Goal: Task Accomplishment & Management: Manage account settings

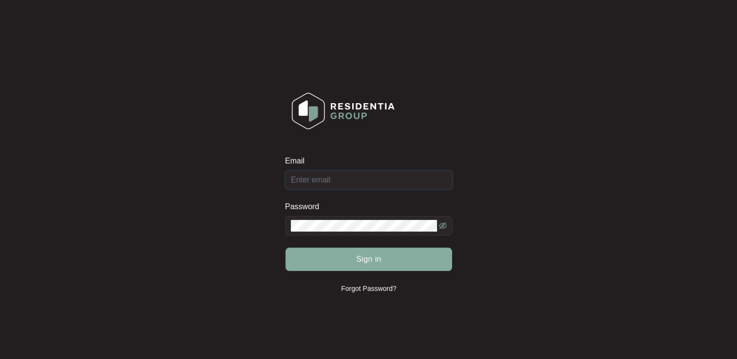
type input "[EMAIL_ADDRESS][DOMAIN_NAME]"
click at [336, 259] on button "Sign in" at bounding box center [368, 259] width 166 height 23
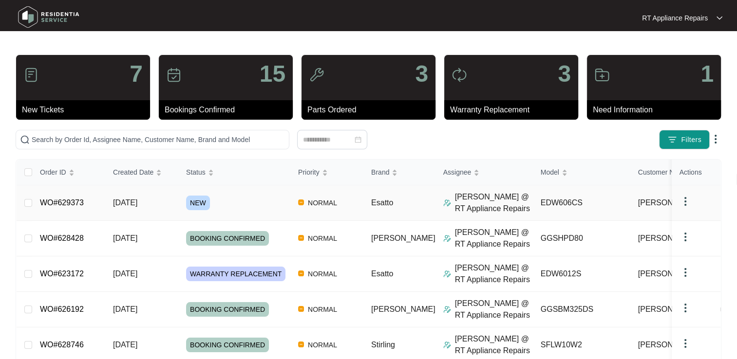
click at [64, 204] on link "WO#629373" at bounding box center [62, 203] width 44 height 8
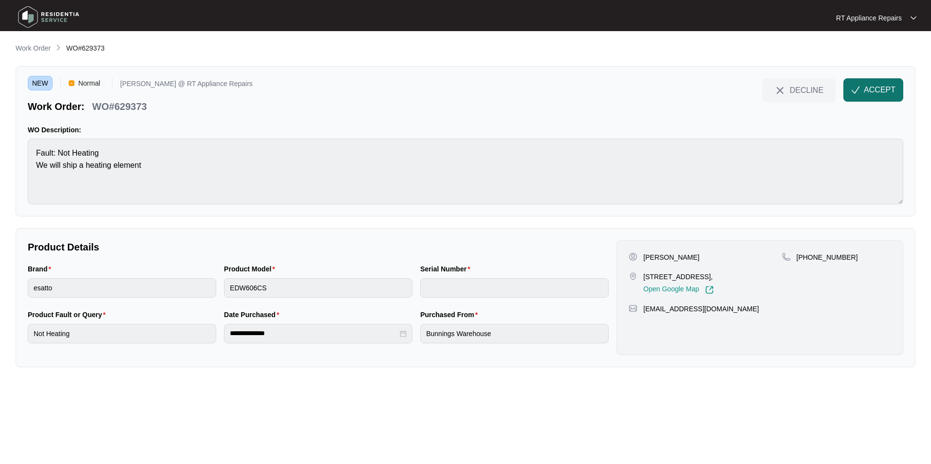
click at [736, 98] on button "ACCEPT" at bounding box center [873, 89] width 60 height 23
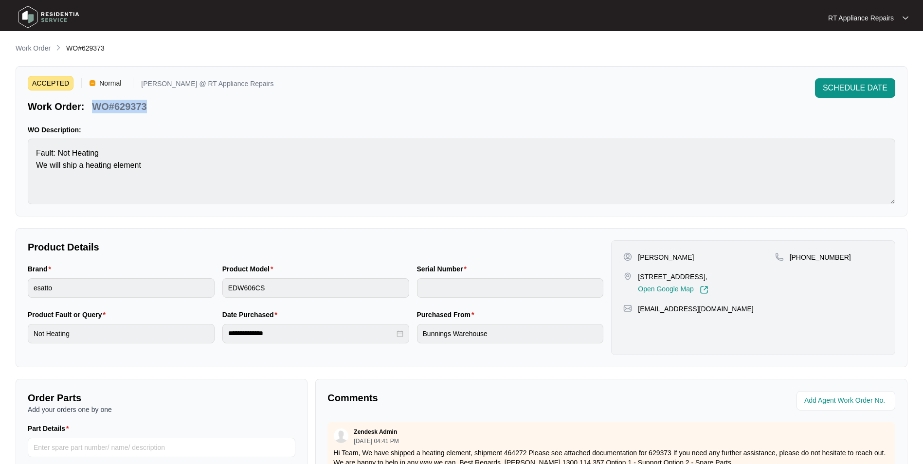
drag, startPoint x: 95, startPoint y: 105, endPoint x: 145, endPoint y: 106, distance: 50.1
click at [148, 104] on div "WO#629373" at bounding box center [119, 104] width 62 height 17
click at [345, 93] on div "ACCEPTED Normal [PERSON_NAME] @ RT Appliance Repairs Work Order: WO#629373 SCHE…" at bounding box center [462, 95] width 868 height 35
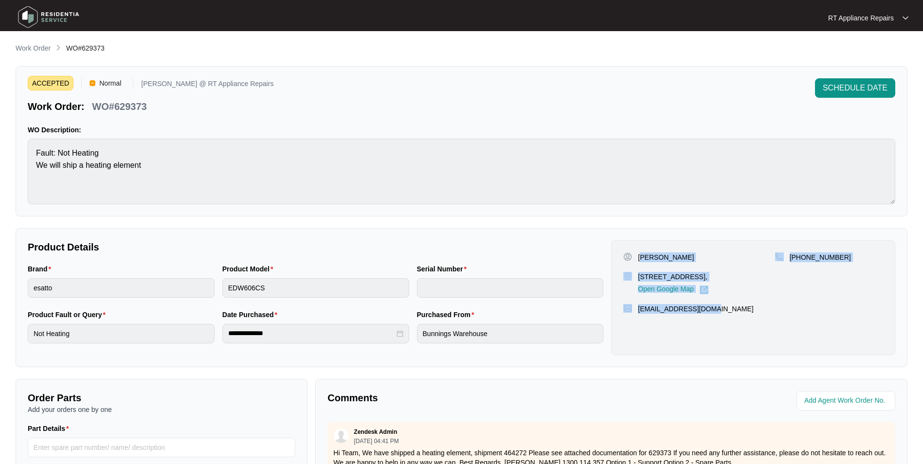
drag, startPoint x: 640, startPoint y: 258, endPoint x: 672, endPoint y: 276, distance: 36.6
click at [722, 301] on div "[PERSON_NAME] [STREET_ADDRESS][GEOGRAPHIC_DATA] Google Map [PHONE_NUMBER] [EMAI…" at bounding box center [753, 297] width 284 height 115
click at [650, 258] on p "[PERSON_NAME]" at bounding box center [666, 258] width 56 height 10
drag, startPoint x: 640, startPoint y: 257, endPoint x: 714, endPoint y: 310, distance: 91.1
click at [714, 310] on div "[PERSON_NAME] [STREET_ADDRESS][GEOGRAPHIC_DATA] Google Map [PHONE_NUMBER] [EMAI…" at bounding box center [753, 297] width 284 height 115
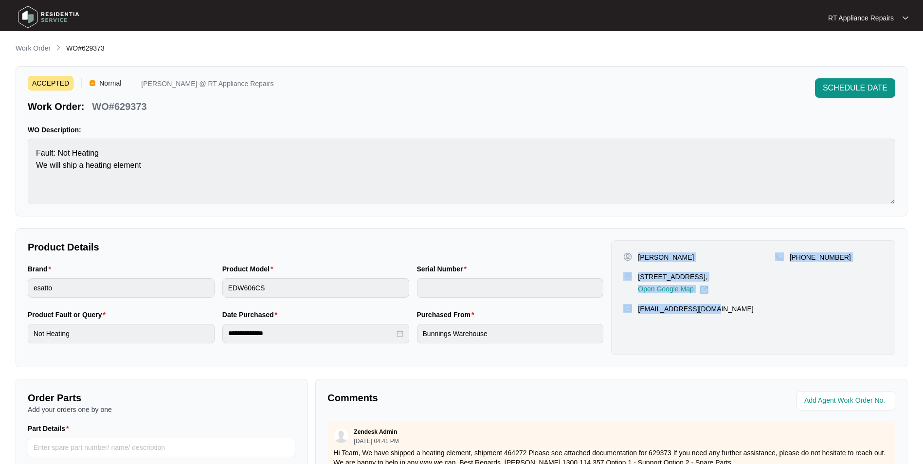
copy div "[PERSON_NAME] [STREET_ADDRESS][GEOGRAPHIC_DATA] Google Map [PHONE_NUMBER] [EMAI…"
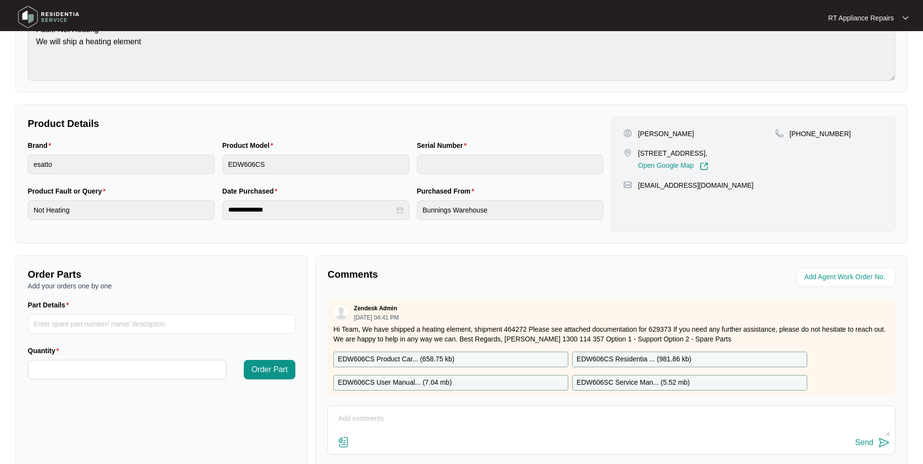
scroll to position [182, 0]
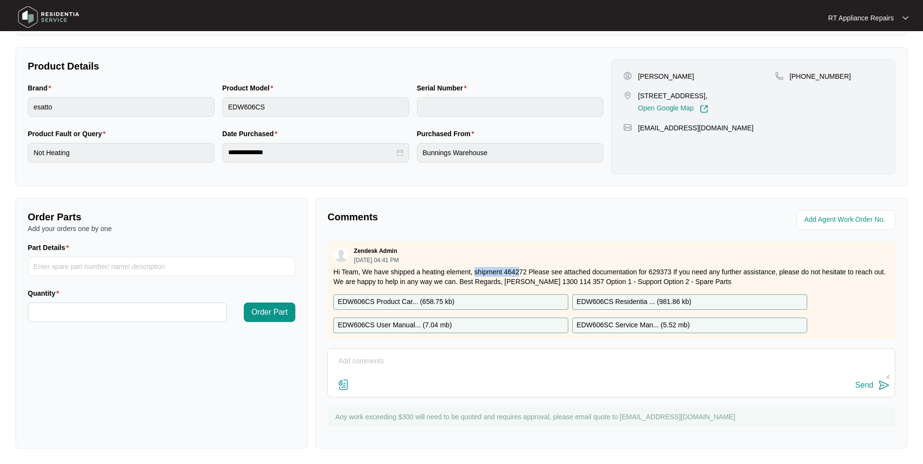
drag, startPoint x: 475, startPoint y: 271, endPoint x: 512, endPoint y: 272, distance: 37.0
click at [519, 272] on p "Hi Team, We have shipped a heating element, shipment 464272 Please see attached…" at bounding box center [611, 276] width 556 height 19
drag, startPoint x: 363, startPoint y: 270, endPoint x: 525, endPoint y: 267, distance: 162.1
click at [525, 267] on p "Hi Team, We have shipped a heating element, shipment 464272 Please see attached…" at bounding box center [611, 276] width 556 height 19
copy p "We have shipped a heating element, shipment 464272"
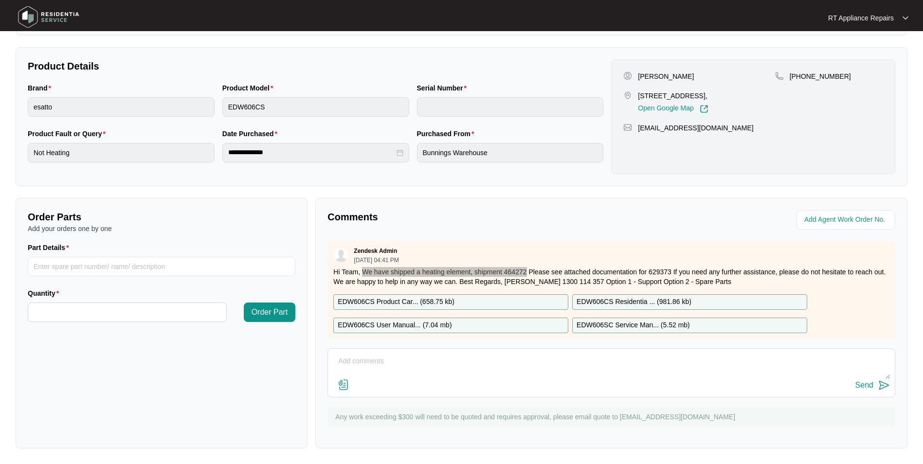
scroll to position [0, 0]
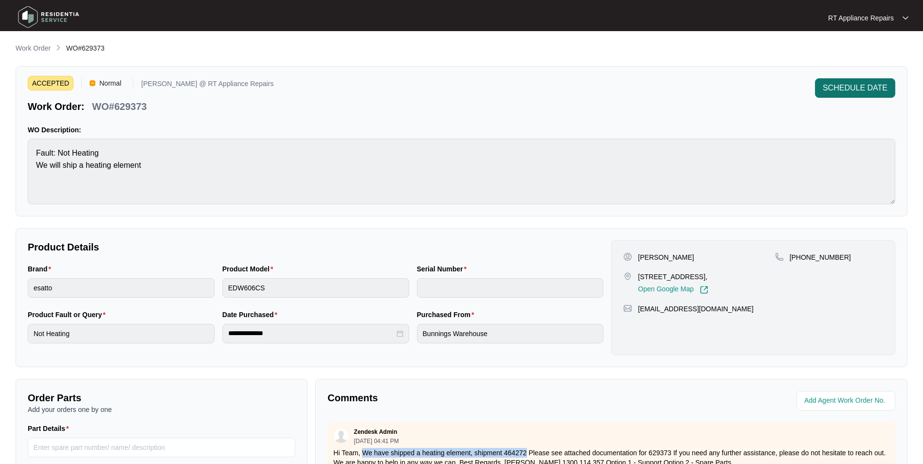
click at [736, 88] on span "SCHEDULE DATE" at bounding box center [855, 88] width 65 height 12
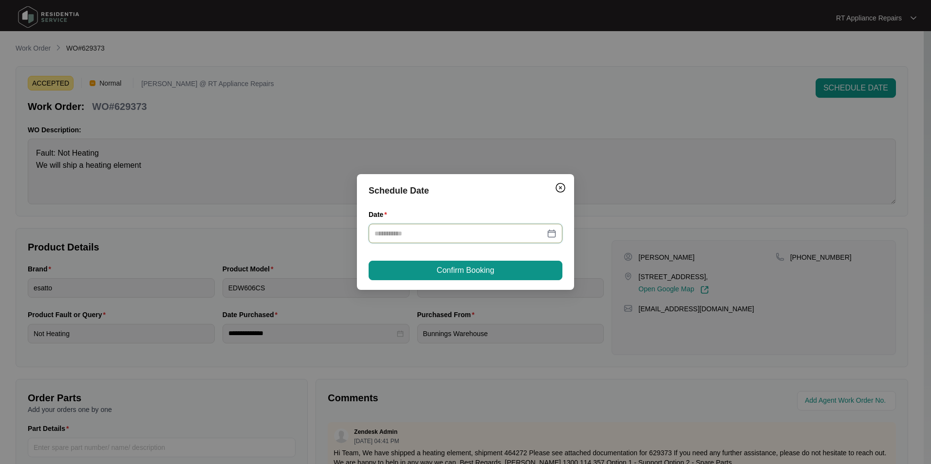
click at [460, 239] on input "Date" at bounding box center [459, 233] width 170 height 11
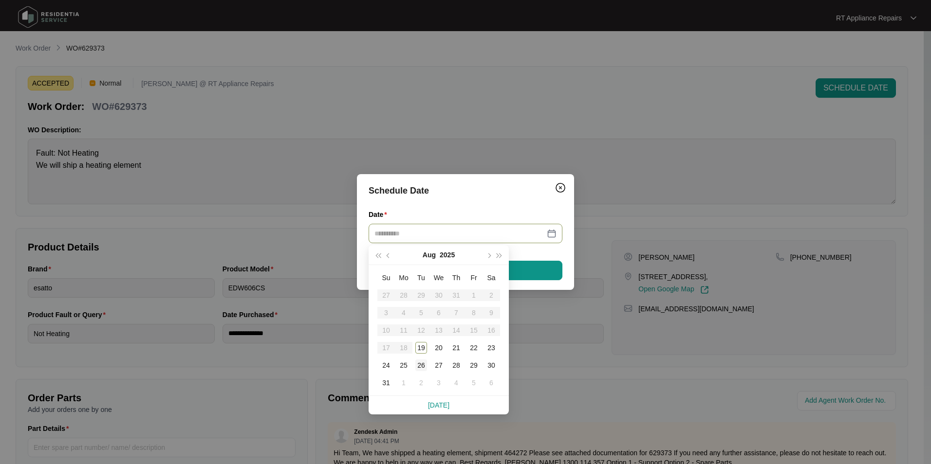
click at [420, 359] on div "26" at bounding box center [421, 366] width 12 height 12
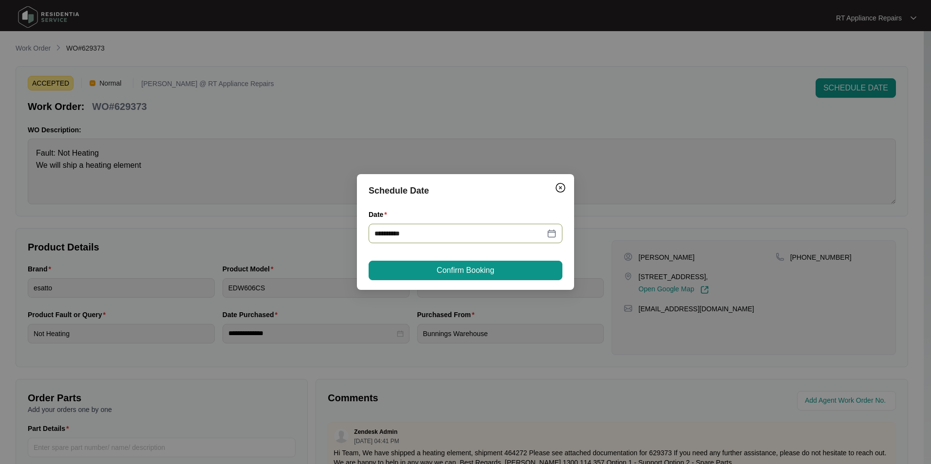
type input "**********"
click at [467, 270] on span "Confirm Booking" at bounding box center [465, 271] width 57 height 12
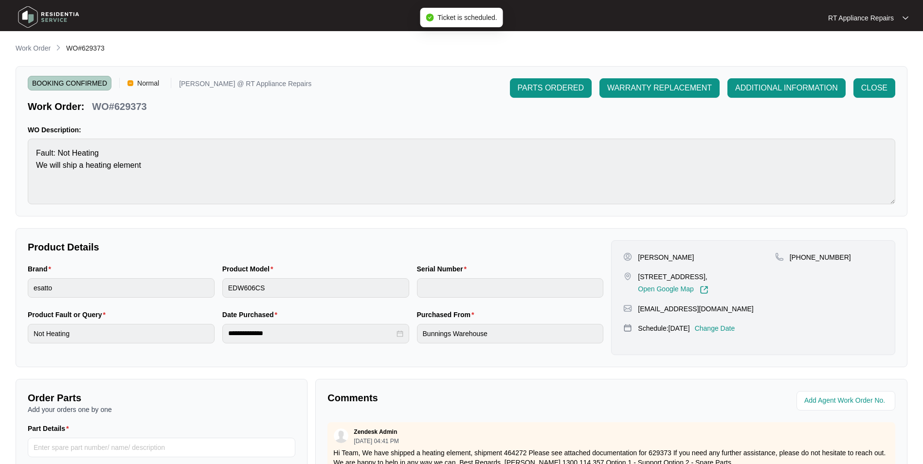
click at [736, 16] on p "RT Appliance Repairs" at bounding box center [862, 18] width 66 height 10
click at [736, 53] on p "Log Out" at bounding box center [876, 52] width 49 height 10
